Goal: Information Seeking & Learning: Learn about a topic

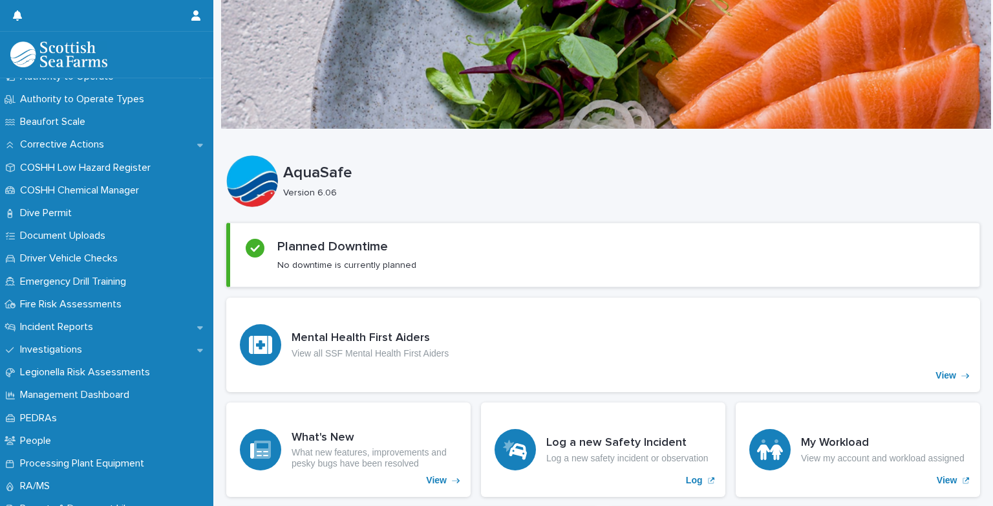
scroll to position [297, 0]
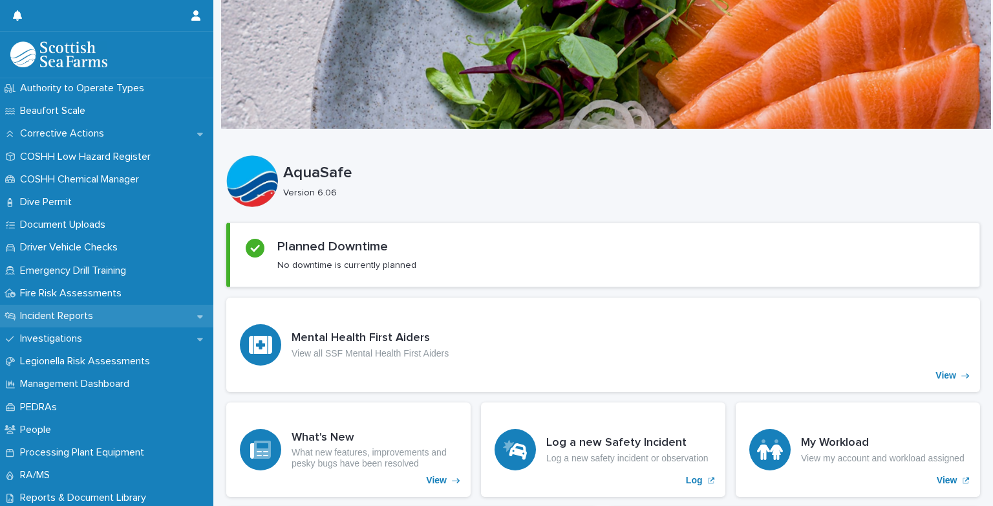
click at [21, 314] on p "Incident Reports" at bounding box center [59, 316] width 89 height 12
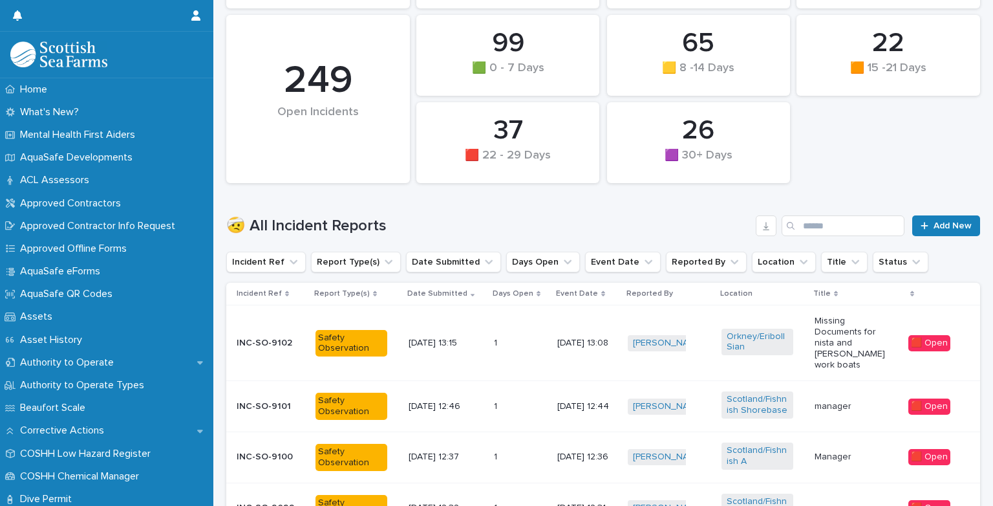
scroll to position [250, 0]
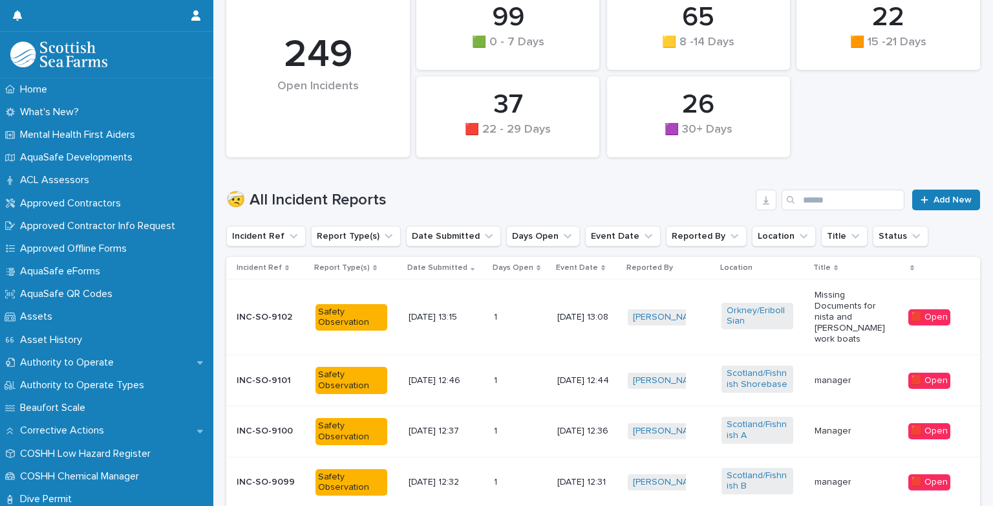
click at [259, 380] on p "INC-SO-9101" at bounding box center [271, 380] width 69 height 11
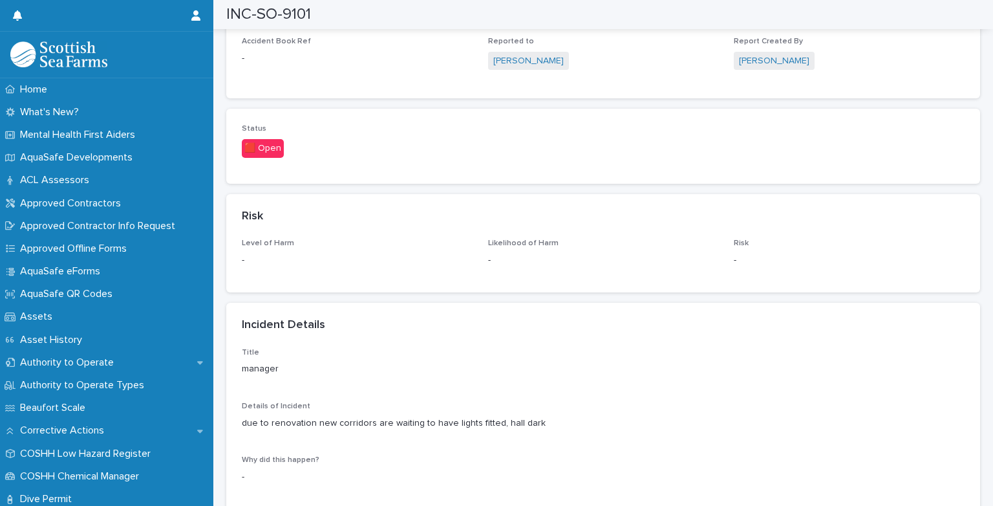
scroll to position [845, 0]
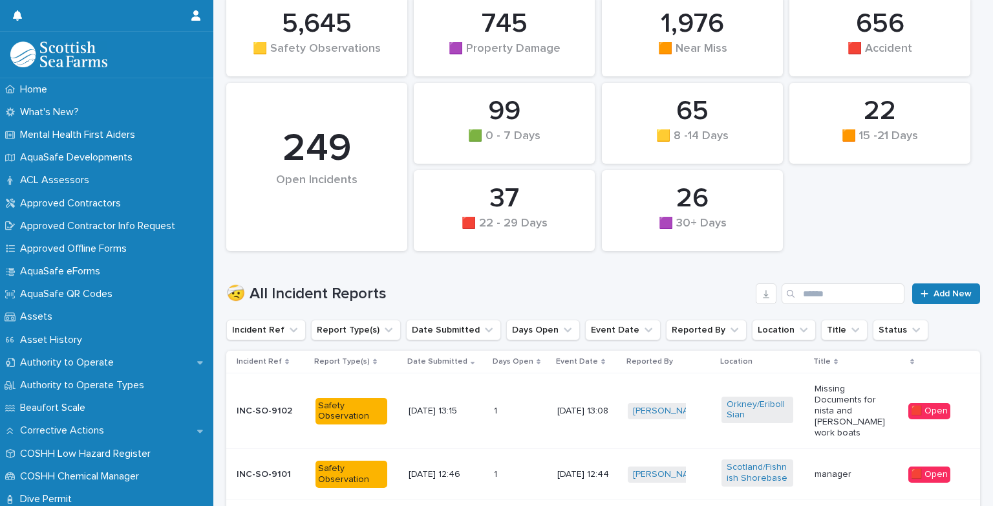
scroll to position [251, 0]
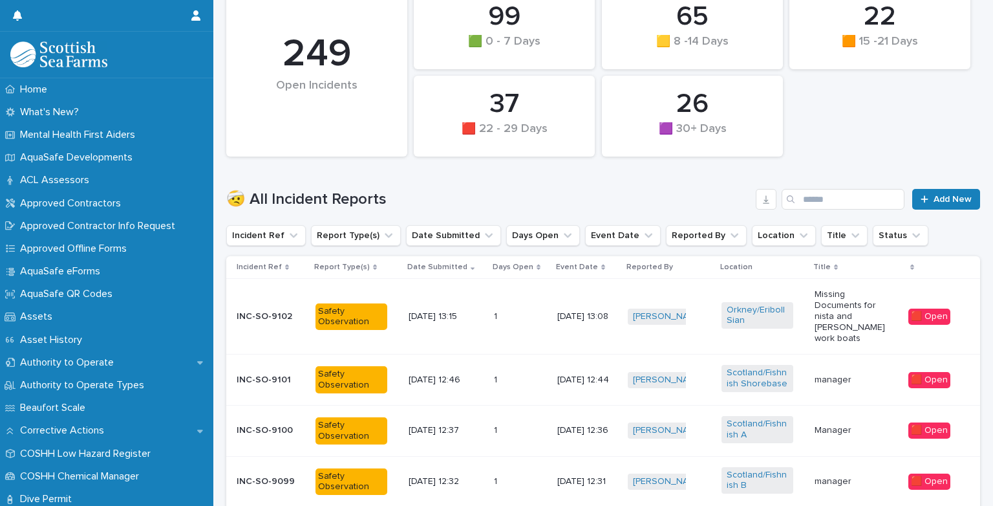
click at [270, 426] on p "INC-SO-9100" at bounding box center [271, 430] width 69 height 11
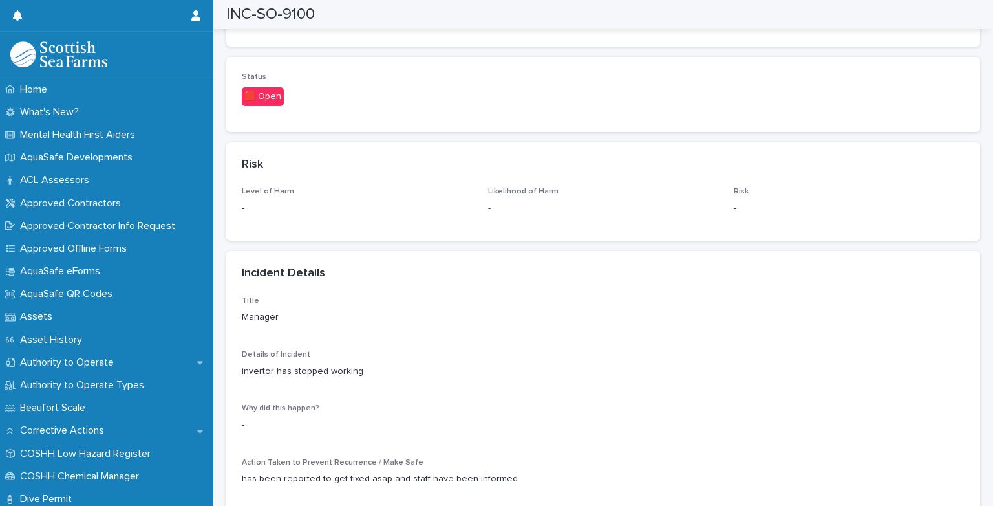
scroll to position [828, 0]
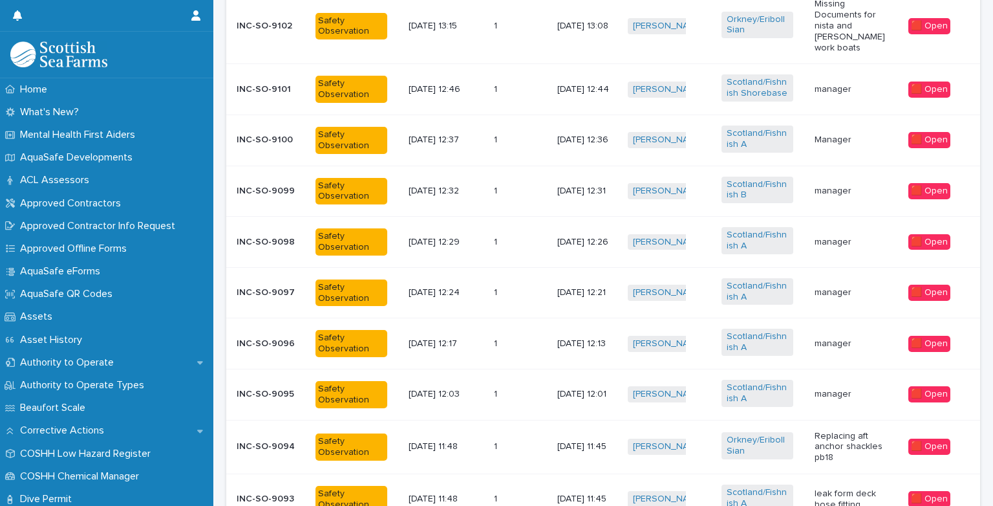
scroll to position [553, 0]
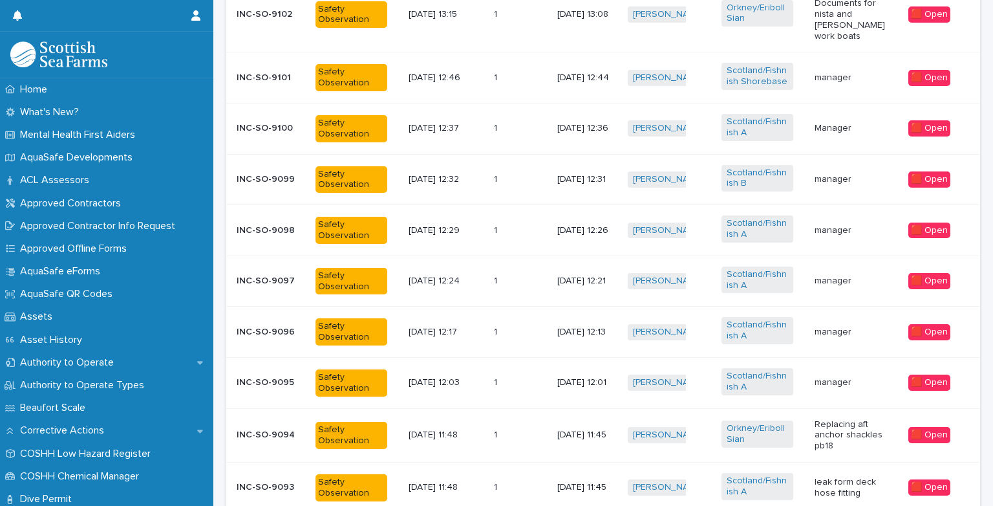
click at [272, 125] on p "INC-SO-9100" at bounding box center [271, 128] width 69 height 11
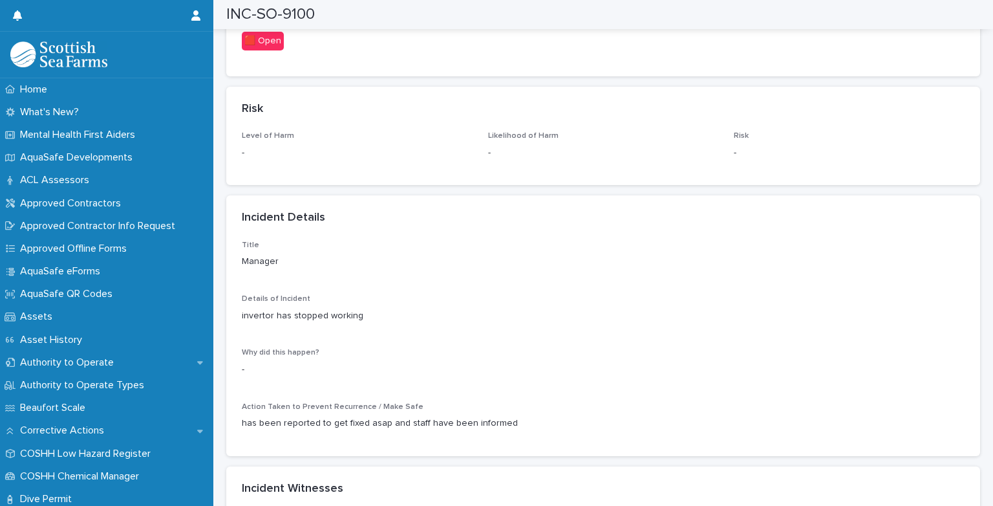
scroll to position [890, 0]
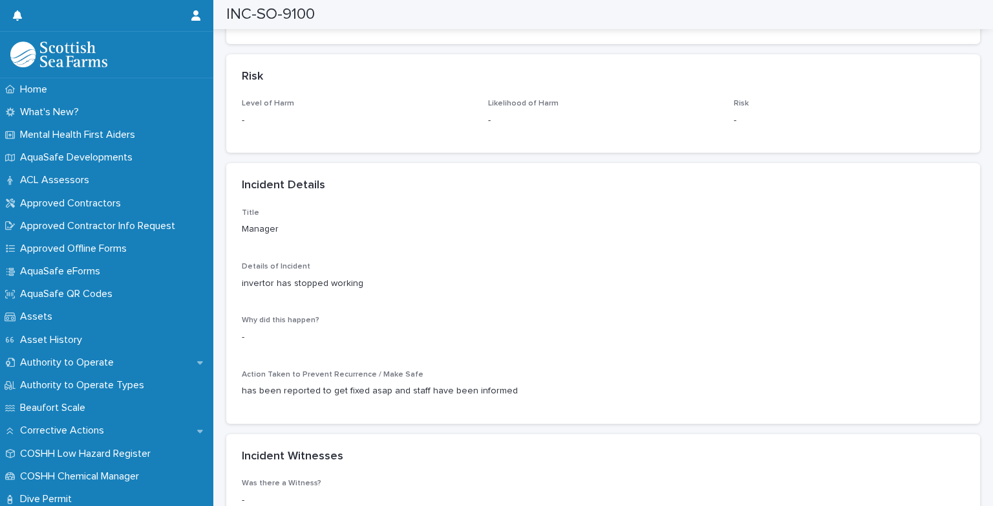
click at [272, 125] on div "Level of Harm -" at bounding box center [357, 118] width 231 height 38
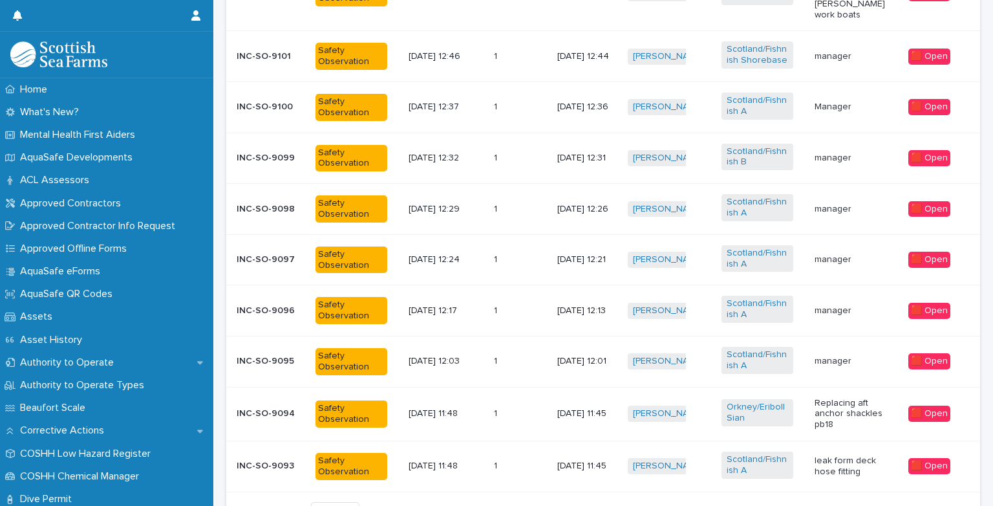
scroll to position [678, 0]
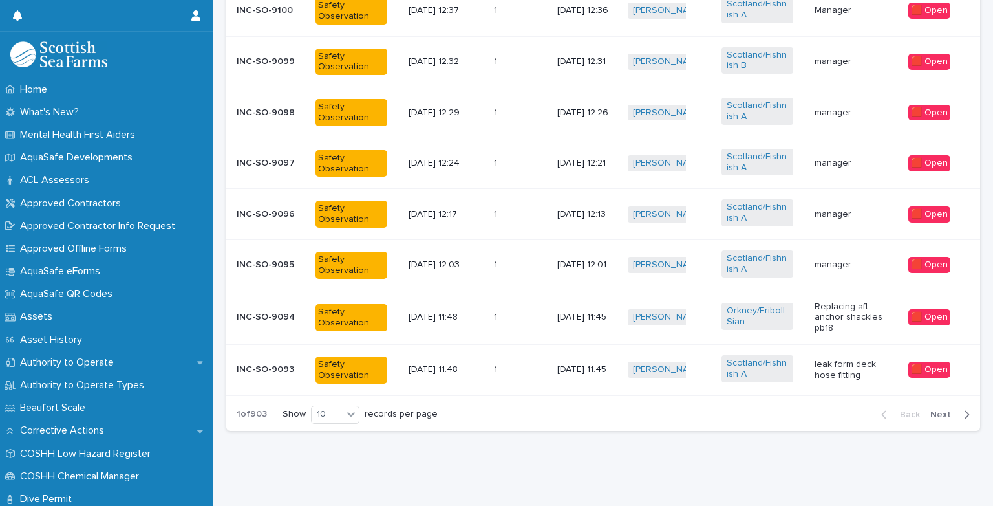
click at [253, 312] on p "INC-SO-9094" at bounding box center [271, 317] width 69 height 11
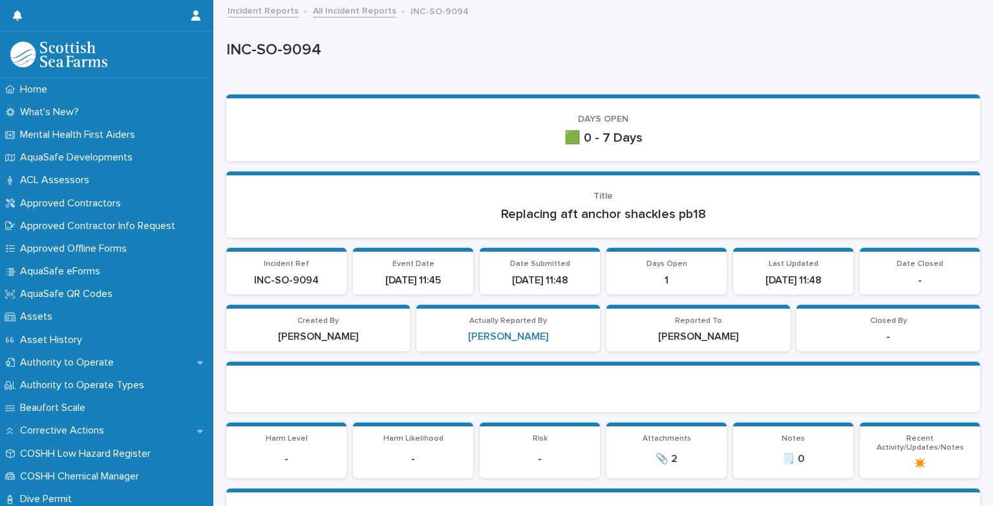
click at [253, 307] on section "Created By [PERSON_NAME]" at bounding box center [318, 328] width 184 height 47
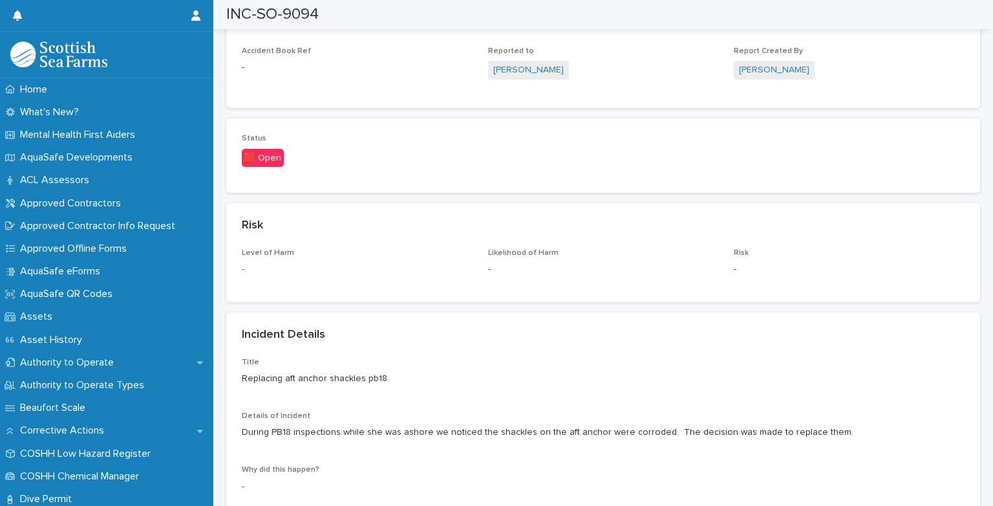
scroll to position [854, 0]
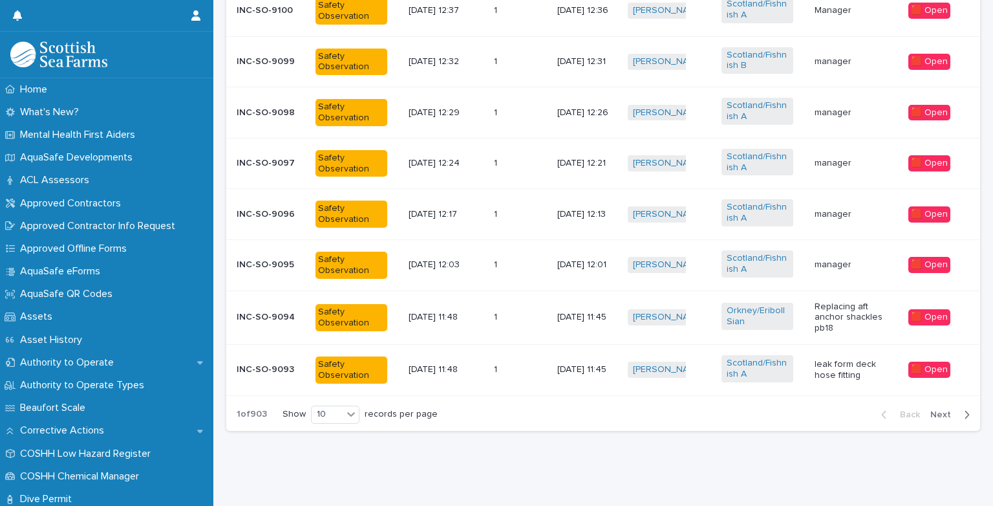
scroll to position [678, 0]
click at [966, 410] on icon "button" at bounding box center [968, 414] width 5 height 8
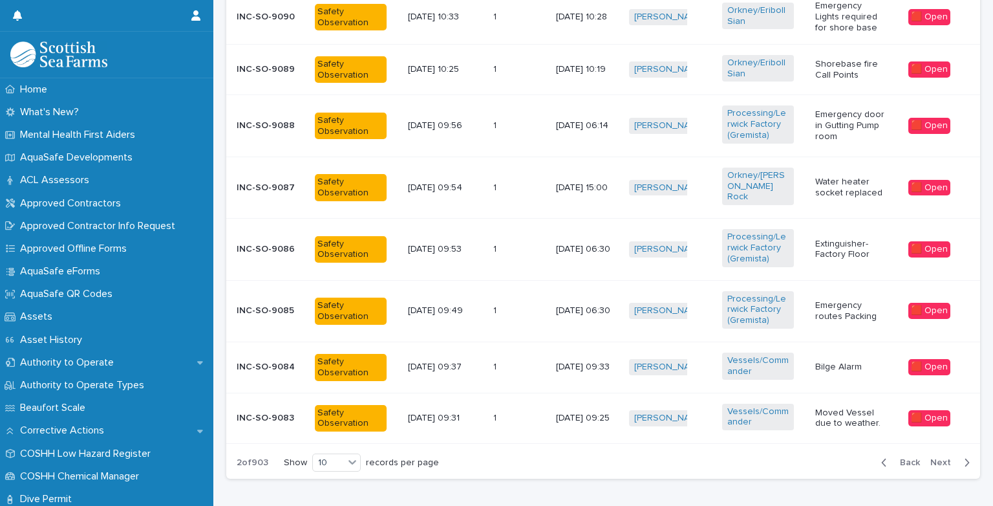
scroll to position [678, 0]
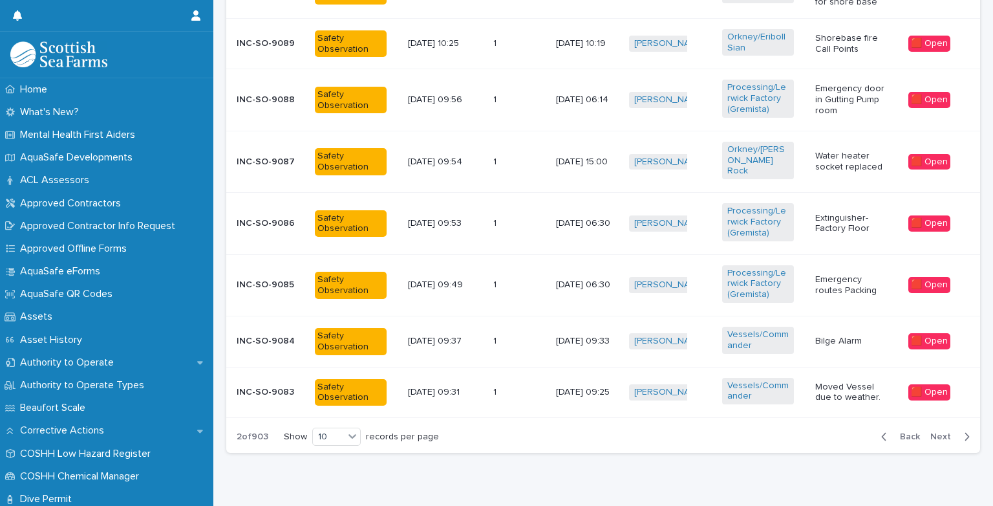
click at [964, 431] on icon "button" at bounding box center [967, 437] width 6 height 12
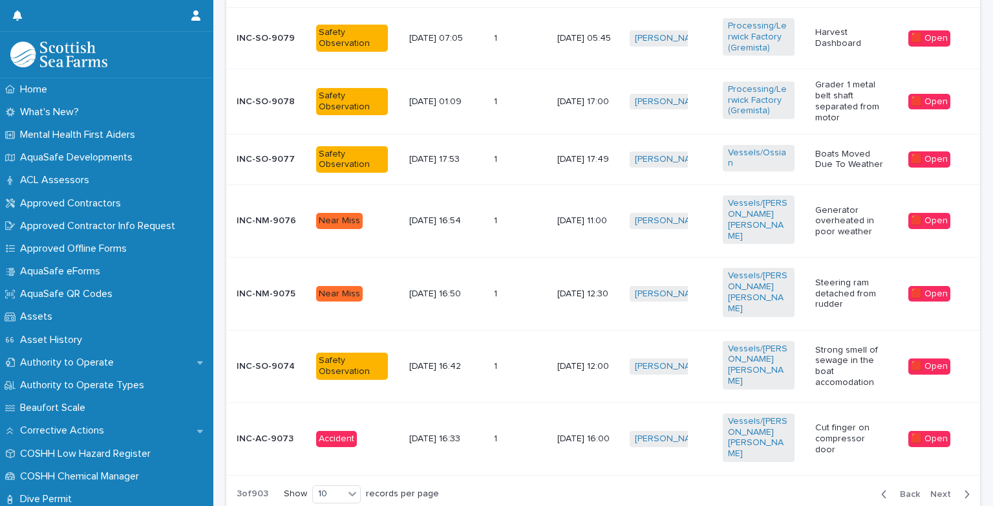
click at [952, 478] on div "Back Next" at bounding box center [925, 494] width 109 height 32
click at [959, 488] on div "button" at bounding box center [964, 494] width 11 height 12
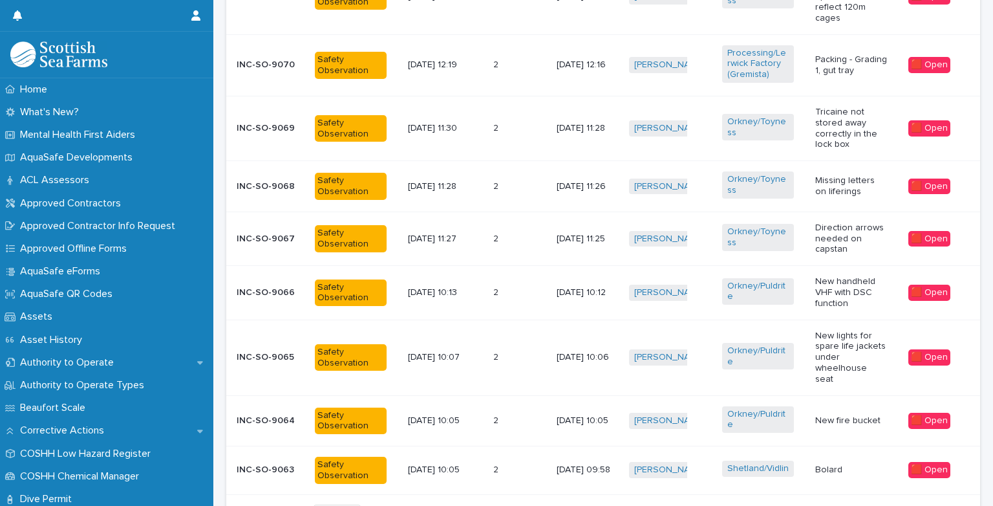
scroll to position [652, 0]
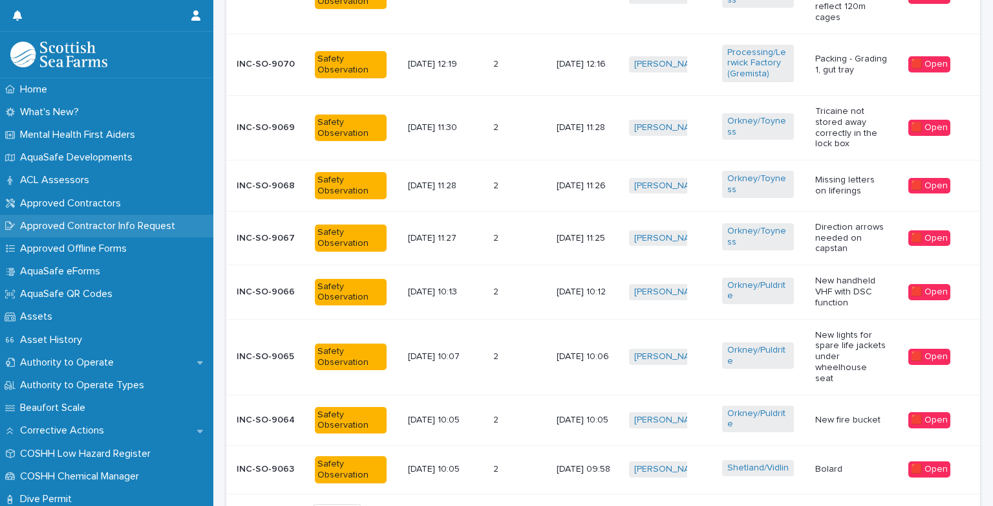
click at [202, 227] on div "Approved Contractor Info Request" at bounding box center [106, 226] width 213 height 23
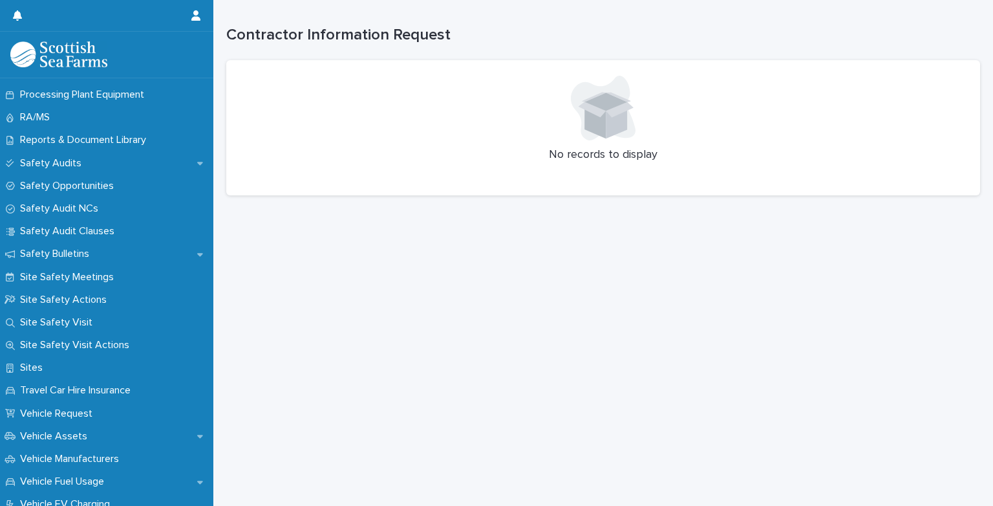
scroll to position [665, 0]
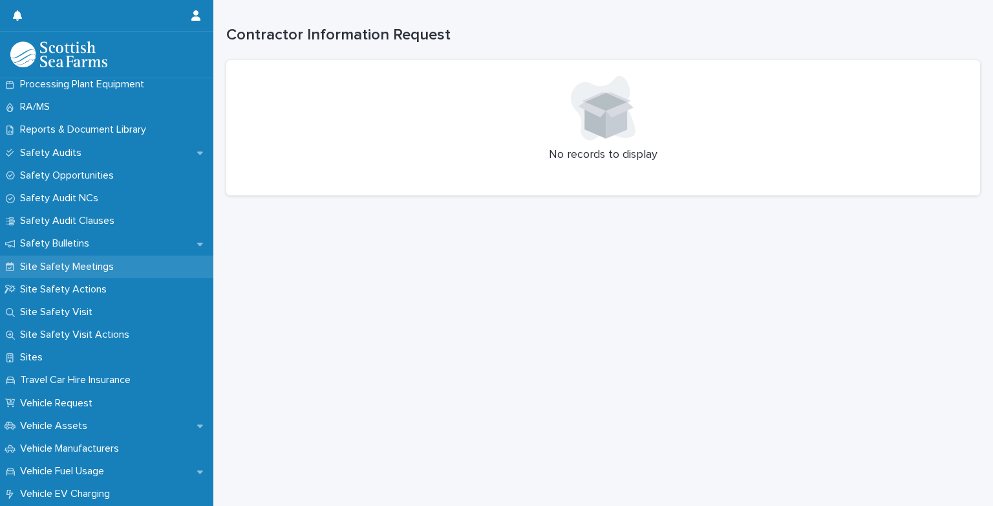
click at [70, 266] on p "Site Safety Meetings" at bounding box center [69, 267] width 109 height 12
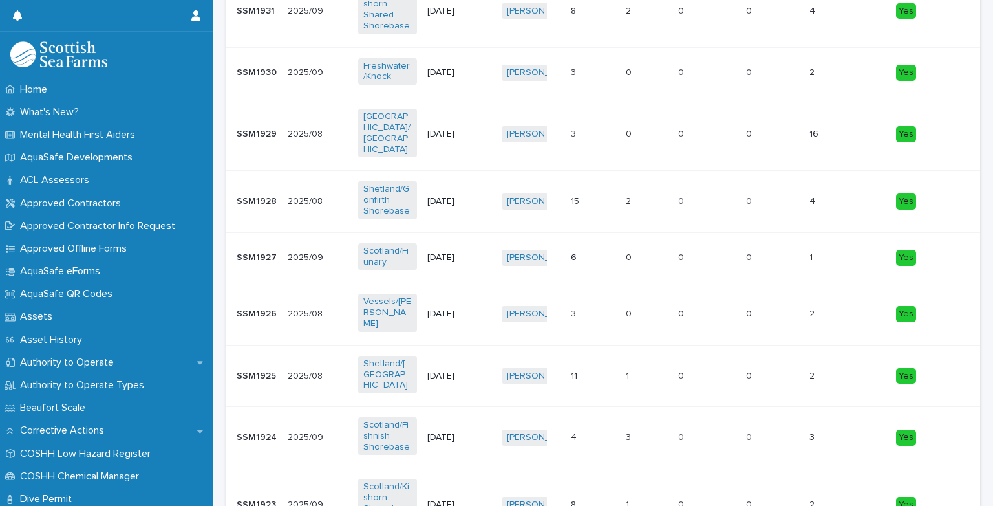
scroll to position [466, 0]
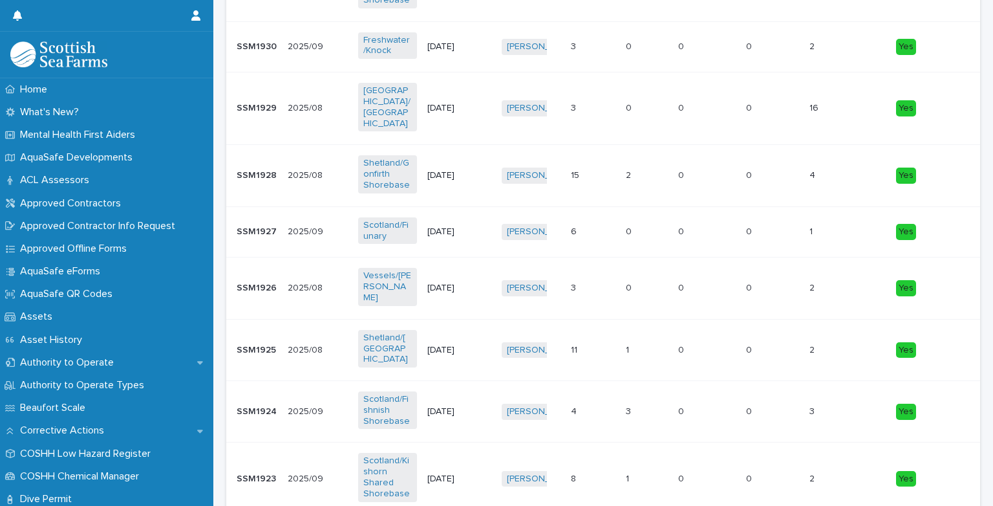
click at [264, 404] on p "SSM1924" at bounding box center [258, 411] width 43 height 14
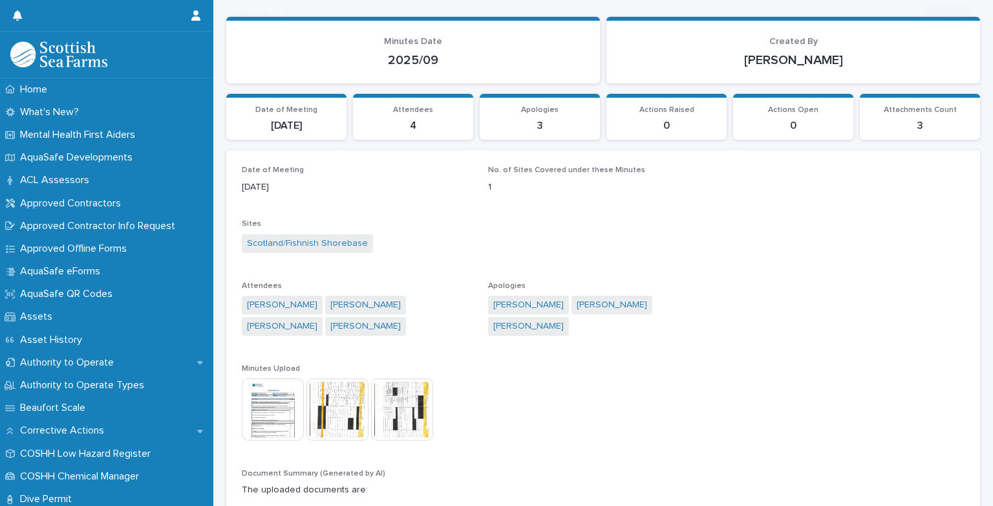
scroll to position [103, 0]
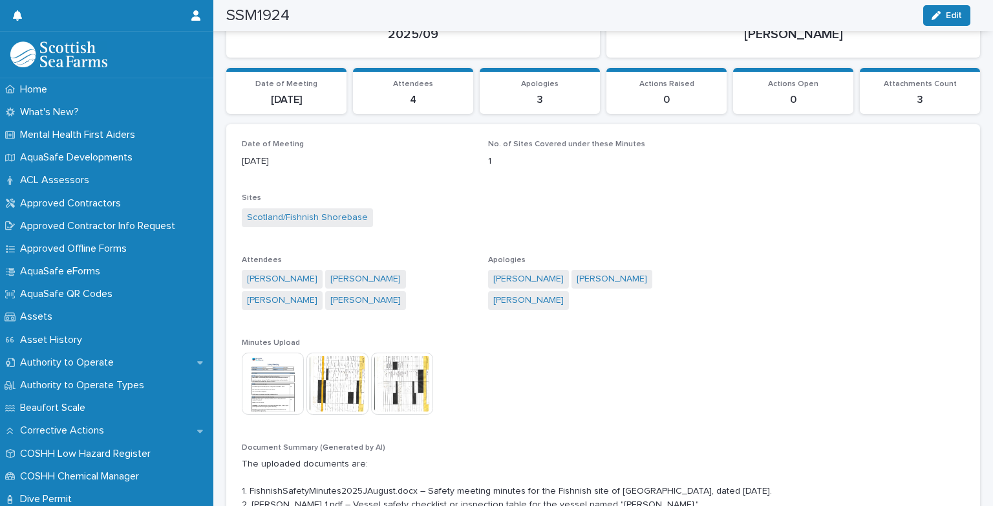
click at [270, 404] on img at bounding box center [273, 383] width 62 height 62
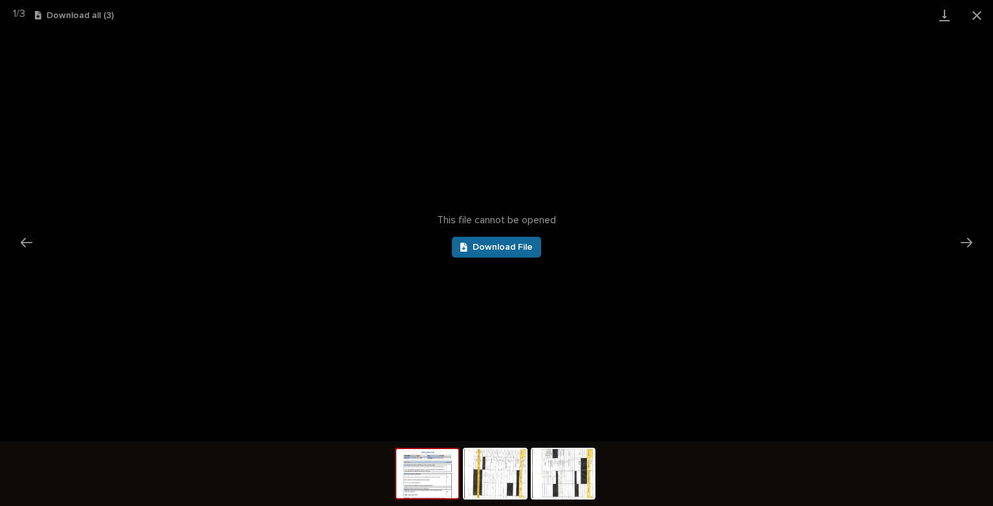
click at [519, 246] on span "Download File" at bounding box center [503, 247] width 60 height 9
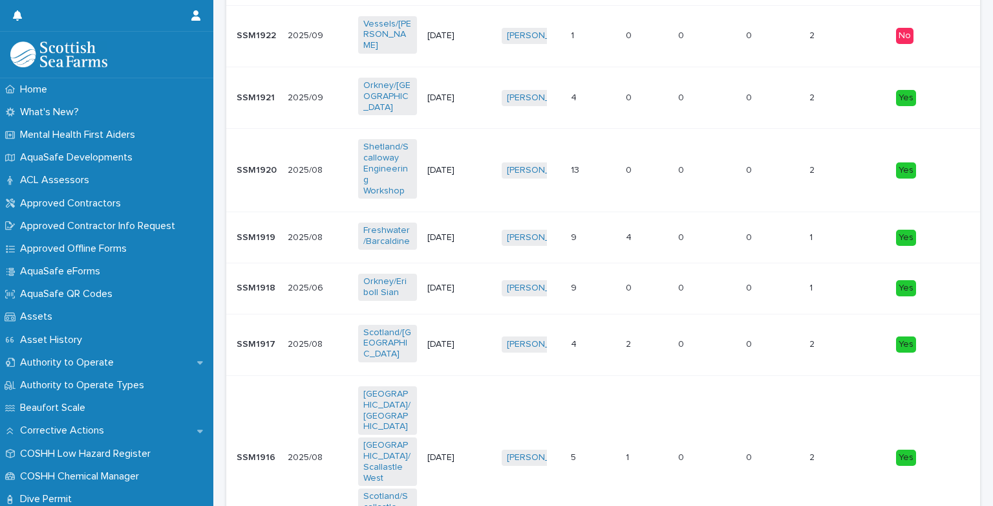
scroll to position [983, 0]
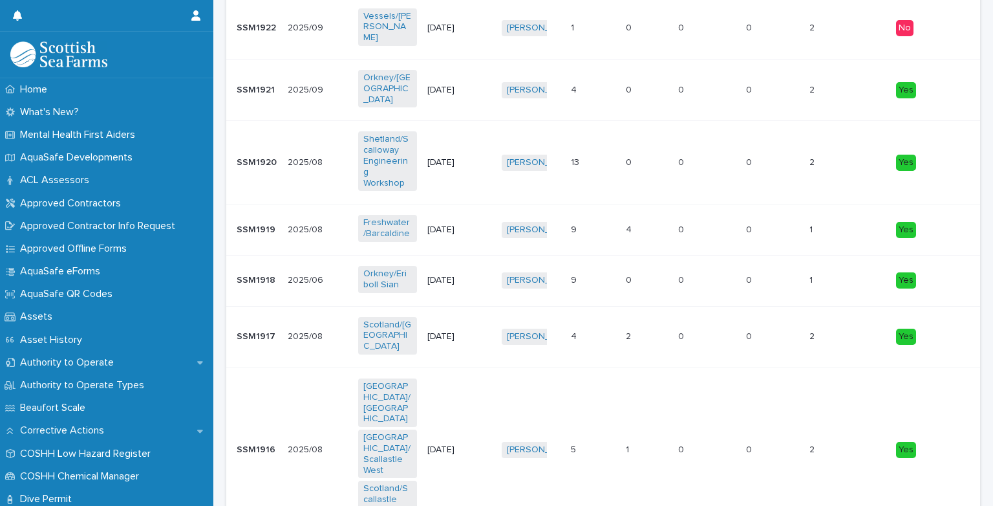
click at [249, 329] on p "SSM1917" at bounding box center [257, 336] width 41 height 14
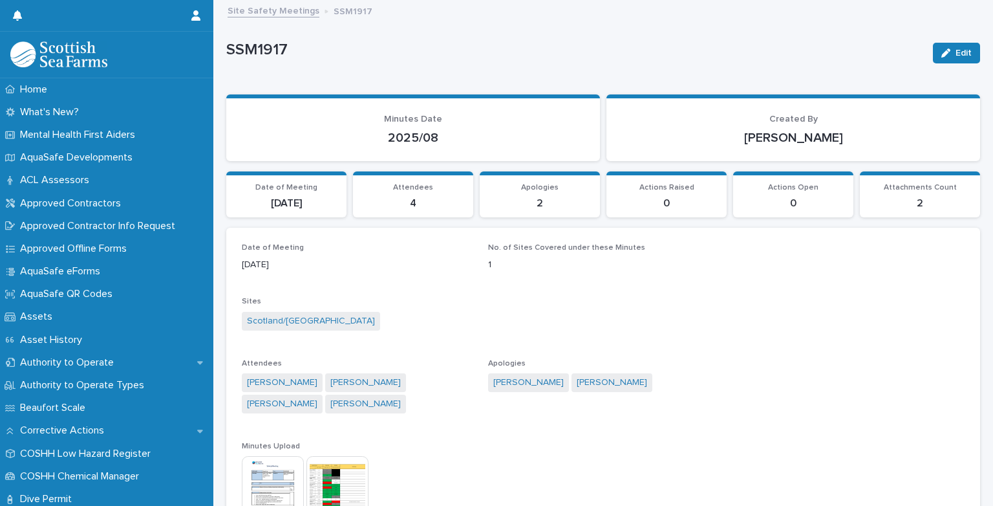
click at [276, 475] on img at bounding box center [273, 487] width 62 height 62
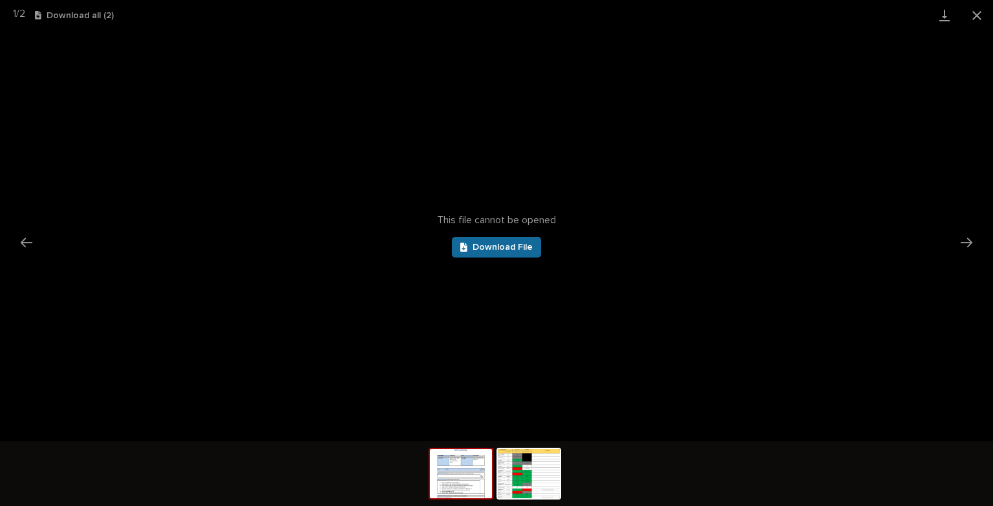
click at [497, 248] on span "Download File" at bounding box center [503, 247] width 60 height 9
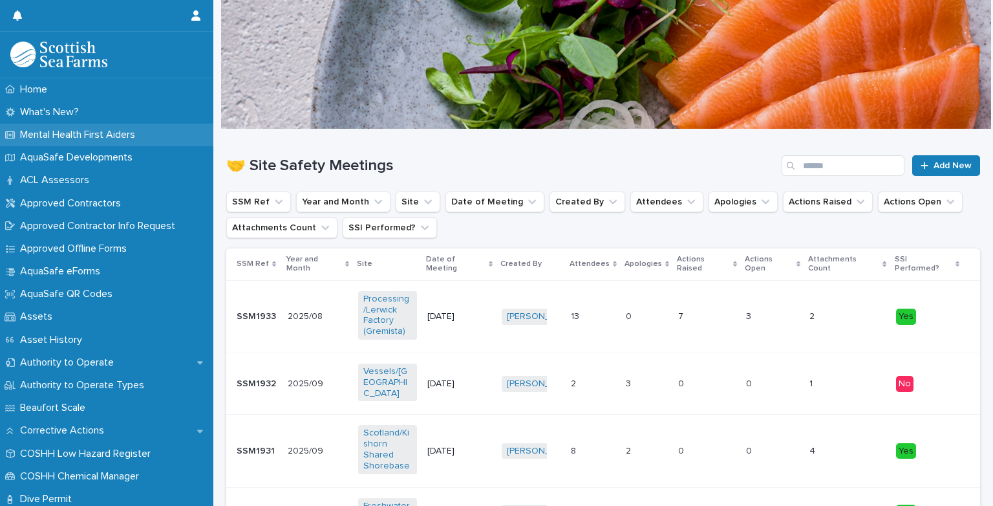
click at [124, 135] on p "Mental Health First Aiders" at bounding box center [80, 135] width 131 height 12
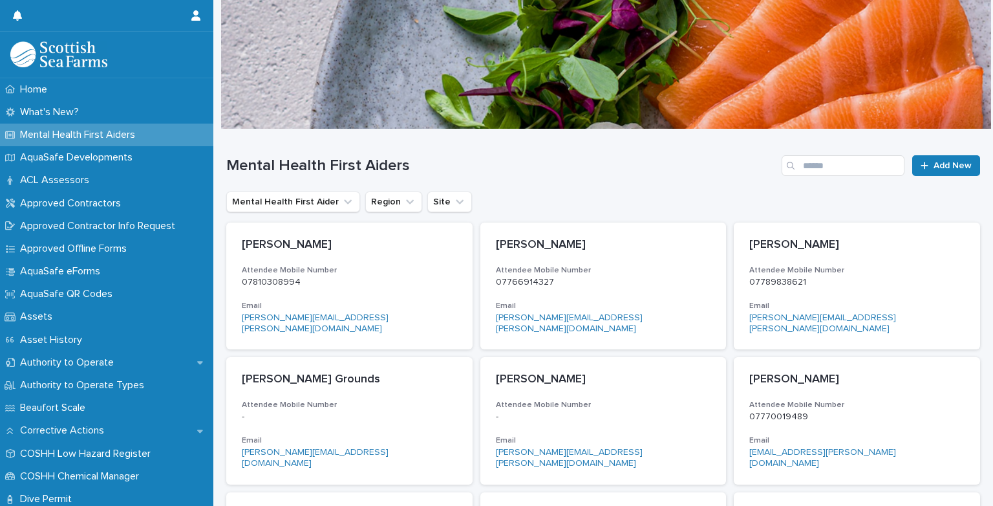
click at [124, 135] on p "Mental Health First Aiders" at bounding box center [80, 135] width 131 height 12
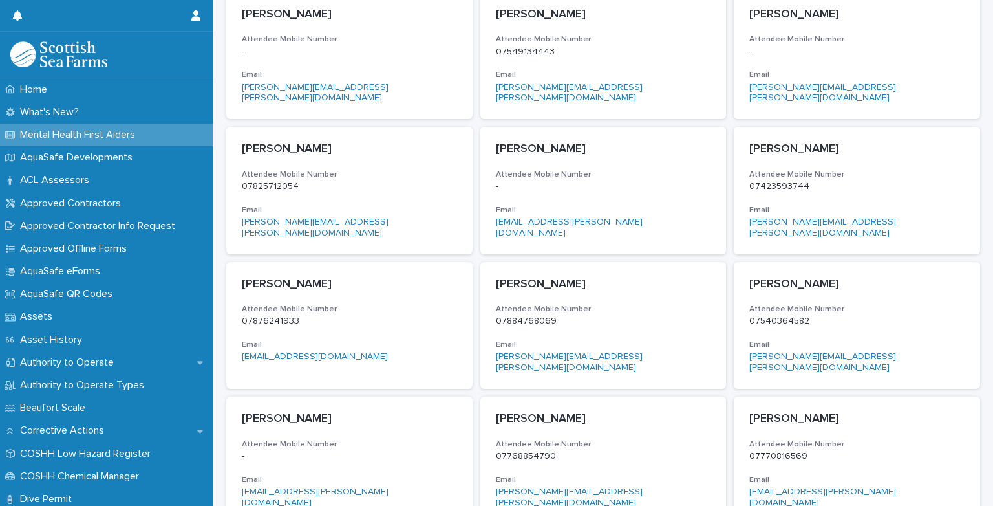
scroll to position [509, 0]
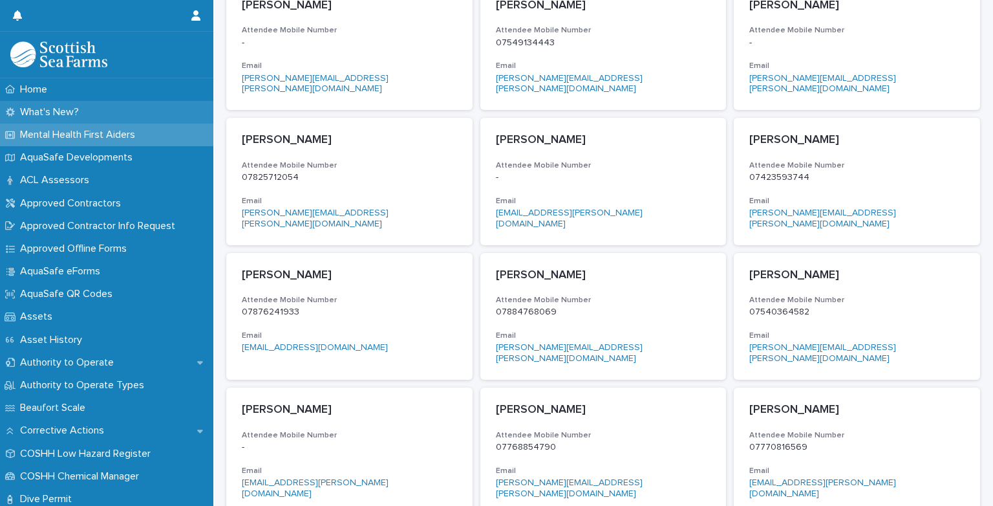
click at [44, 110] on p "What's New?" at bounding box center [52, 112] width 74 height 12
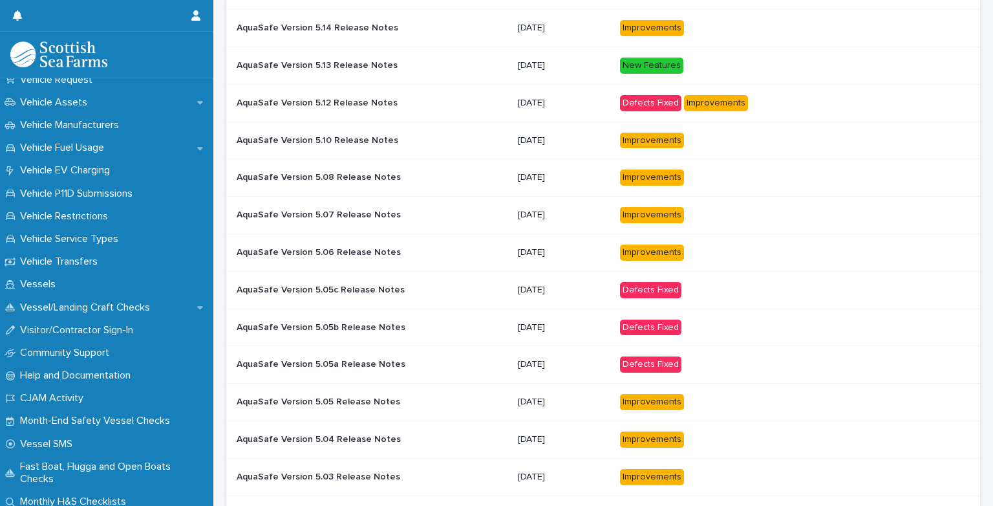
scroll to position [996, 0]
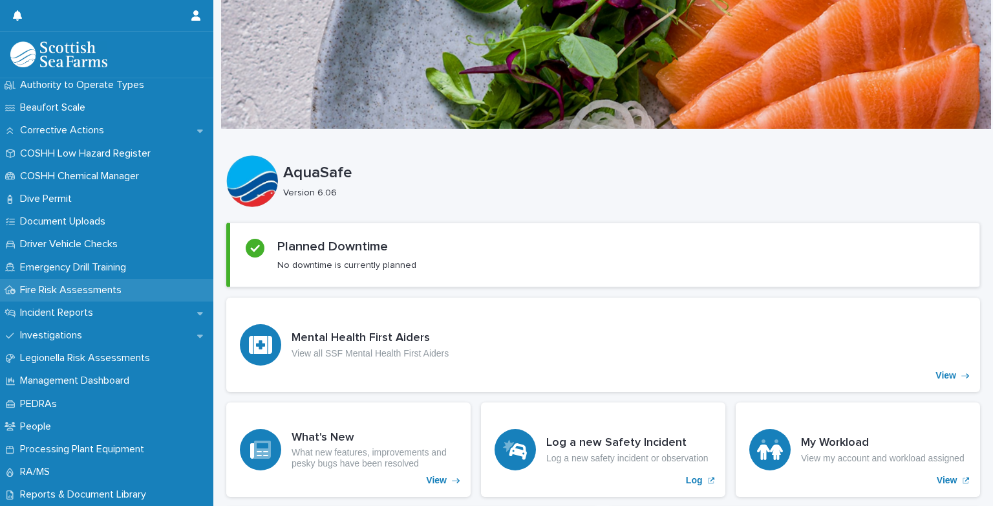
scroll to position [305, 0]
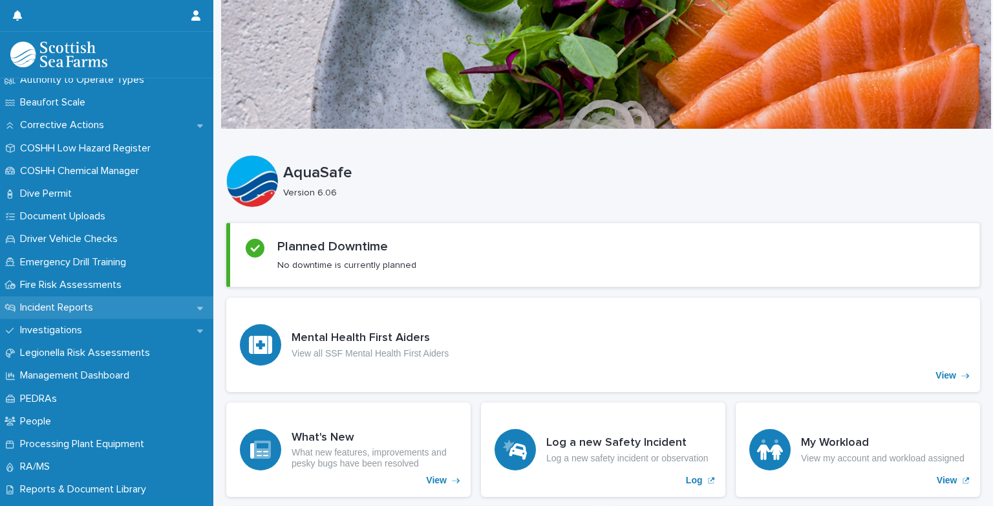
click at [74, 302] on p "Incident Reports" at bounding box center [59, 307] width 89 height 12
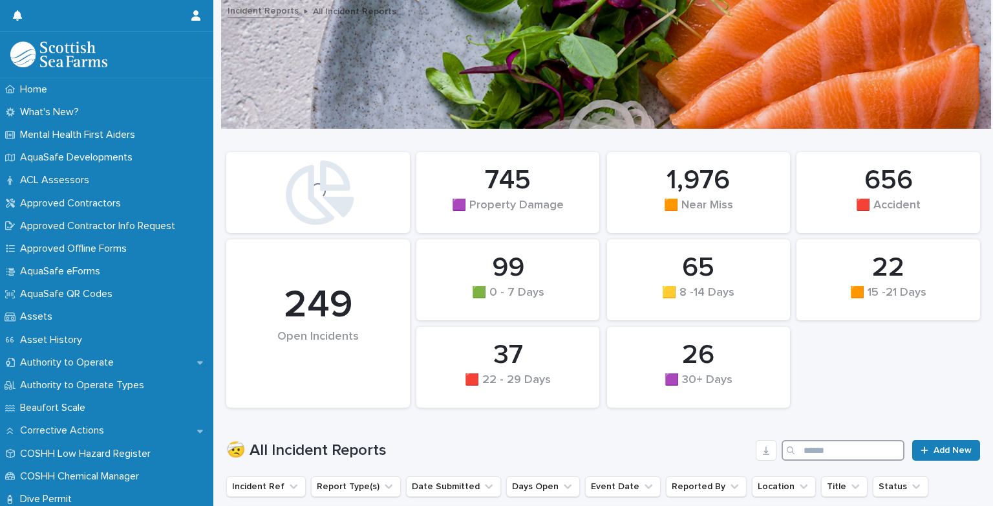
click at [818, 459] on input "Search" at bounding box center [843, 450] width 123 height 21
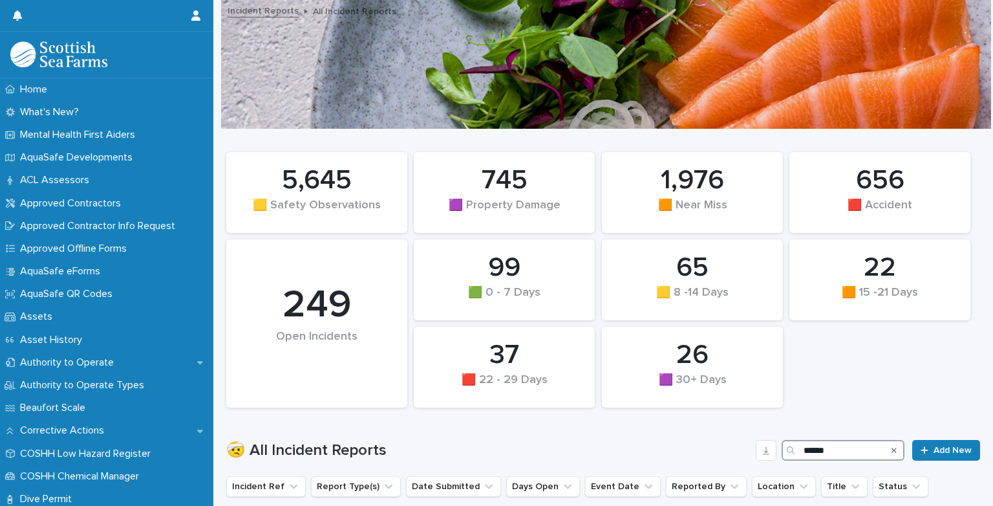
type input "*****"
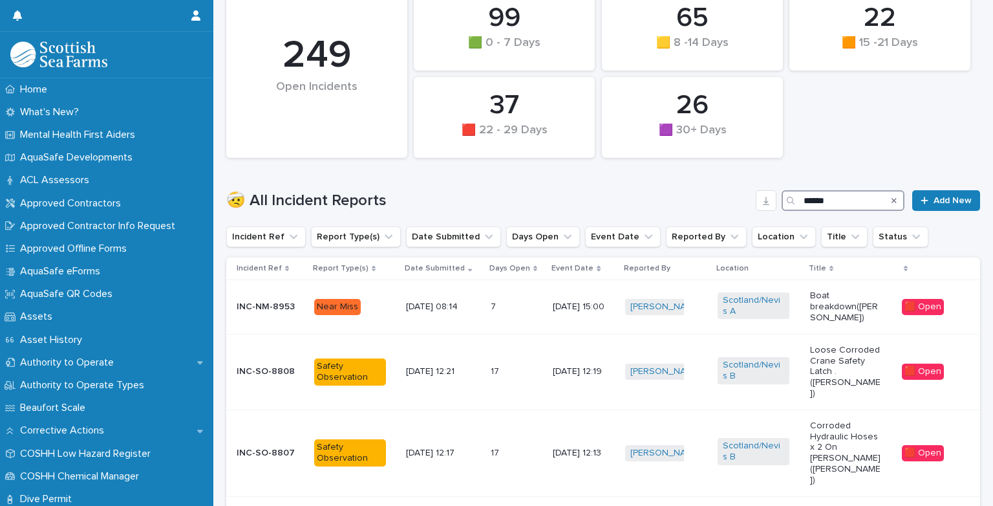
scroll to position [259, 0]
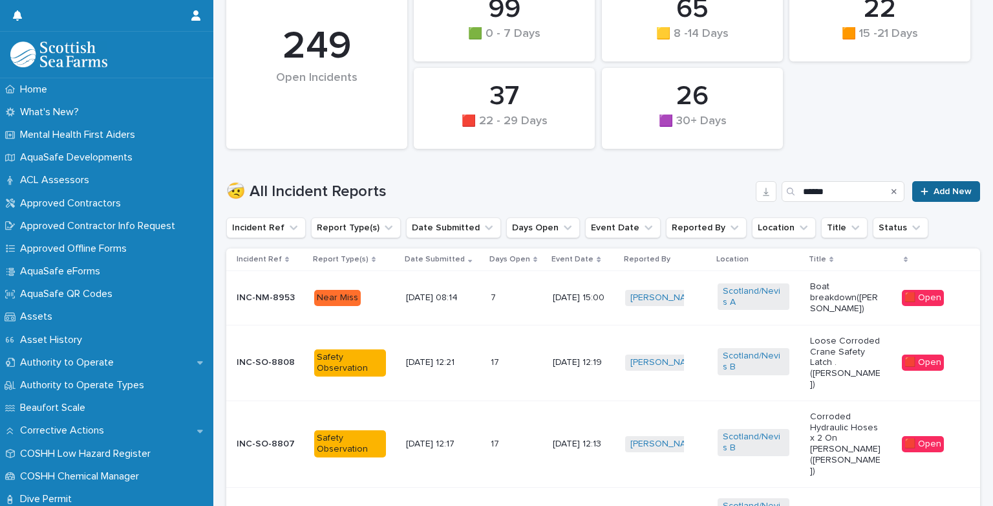
click at [921, 192] on icon at bounding box center [925, 191] width 8 height 9
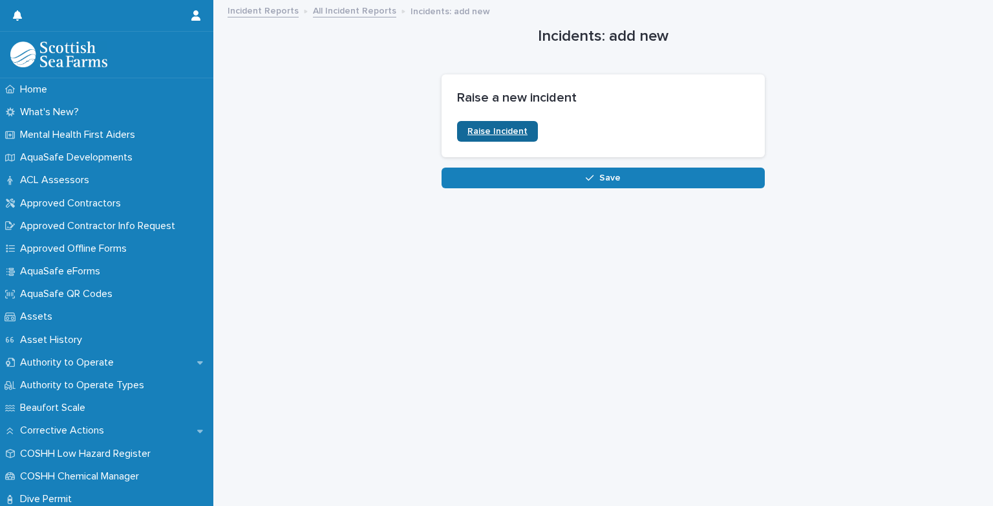
click at [493, 133] on span "Raise Incident" at bounding box center [498, 131] width 60 height 9
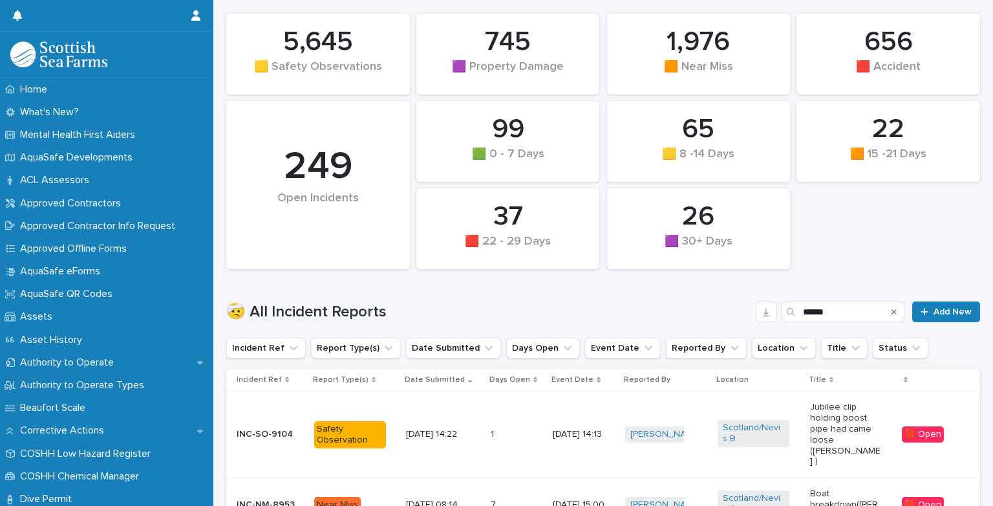
scroll to position [155, 0]
